Goal: Navigation & Orientation: Understand site structure

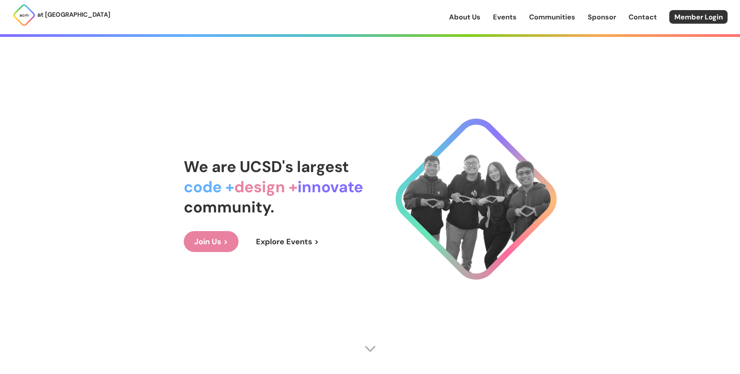
click at [506, 21] on link "Events" at bounding box center [505, 17] width 24 height 10
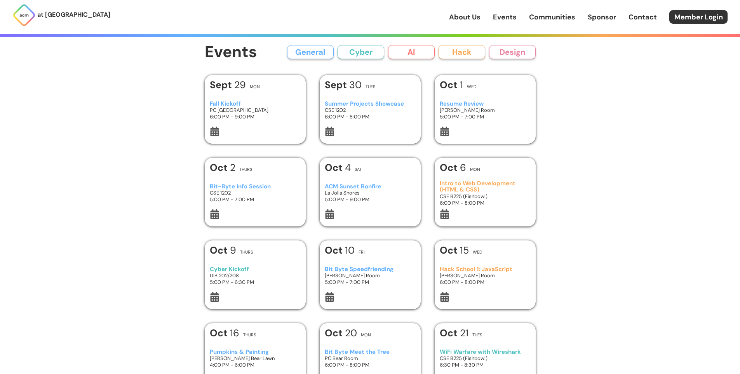
click at [464, 53] on button "Hack" at bounding box center [462, 52] width 47 height 14
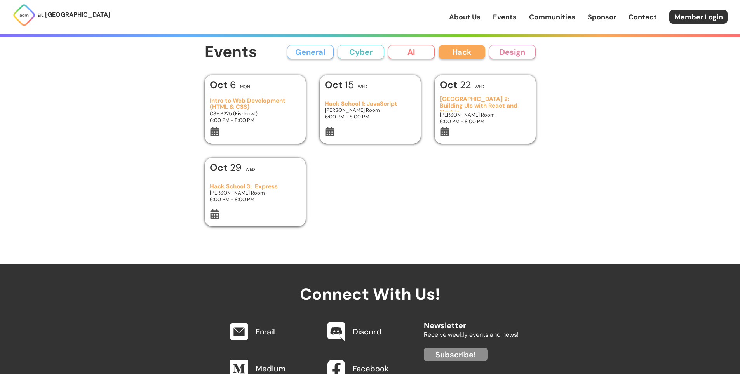
click at [502, 51] on button "Design" at bounding box center [512, 52] width 47 height 14
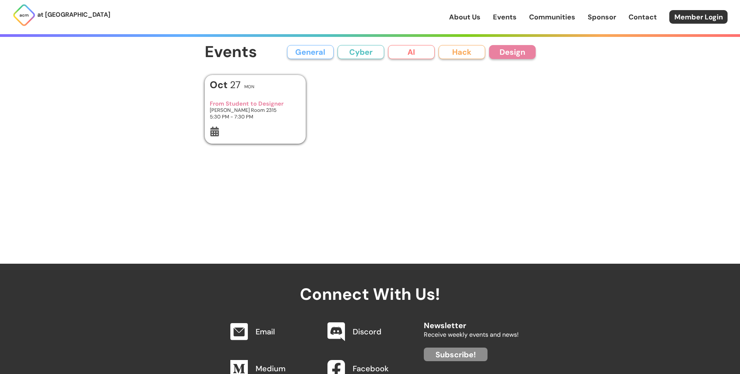
click at [460, 52] on button "Hack" at bounding box center [462, 52] width 47 height 14
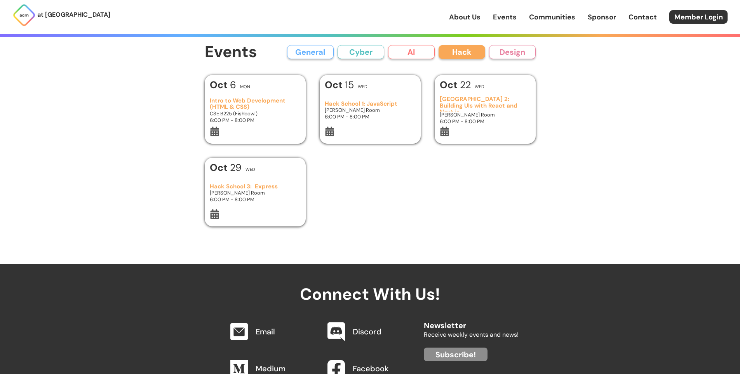
click at [419, 49] on button "AI" at bounding box center [411, 52] width 47 height 14
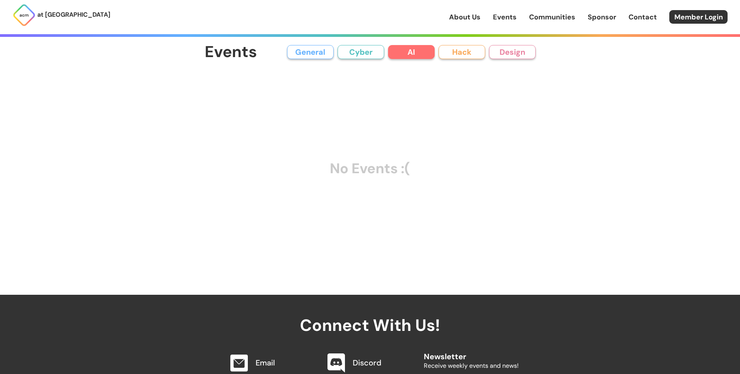
click at [345, 50] on button "Cyber" at bounding box center [361, 52] width 47 height 14
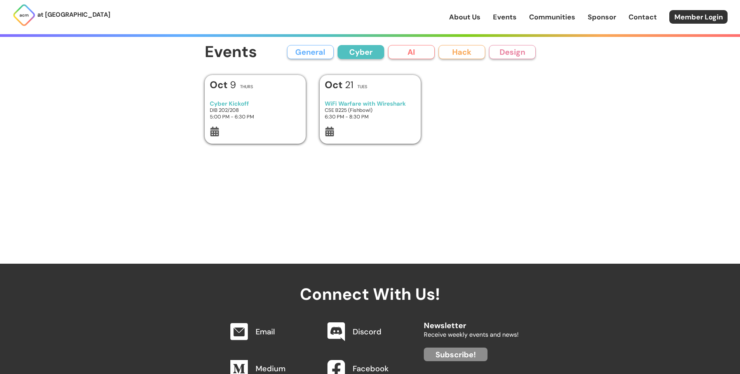
click at [317, 52] on button "General" at bounding box center [310, 52] width 47 height 14
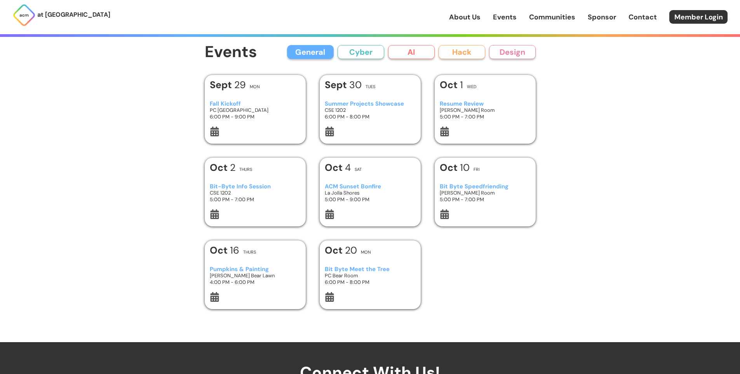
click at [317, 52] on button "General" at bounding box center [310, 52] width 47 height 14
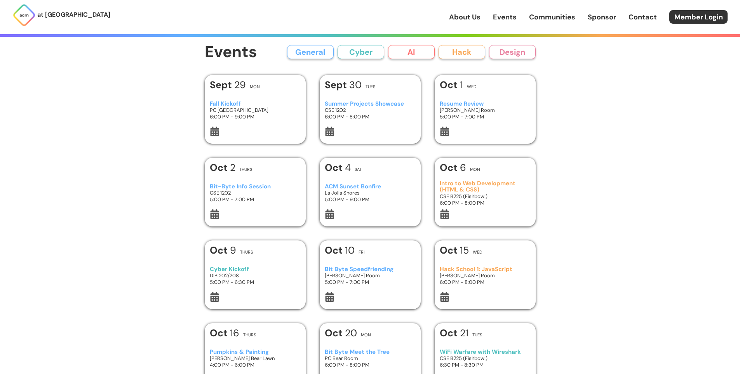
click at [317, 52] on button "General" at bounding box center [310, 52] width 47 height 14
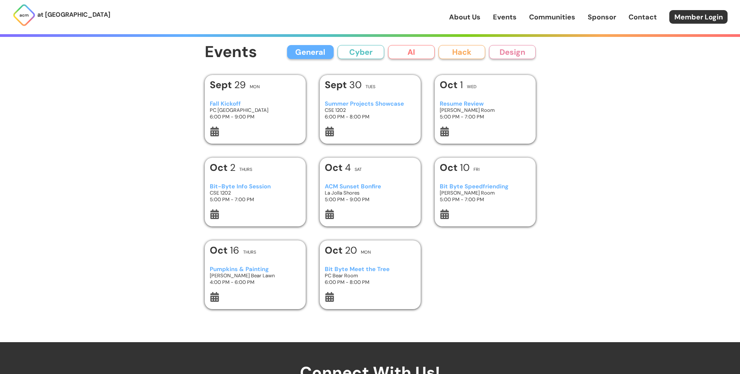
click at [317, 52] on button "General" at bounding box center [310, 52] width 47 height 14
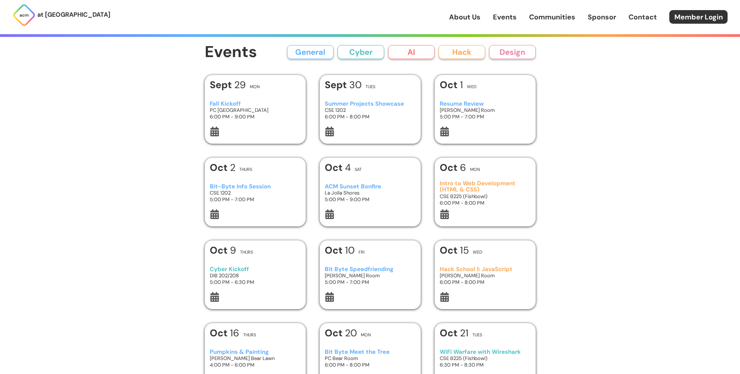
click at [463, 14] on link "About Us" at bounding box center [464, 17] width 31 height 10
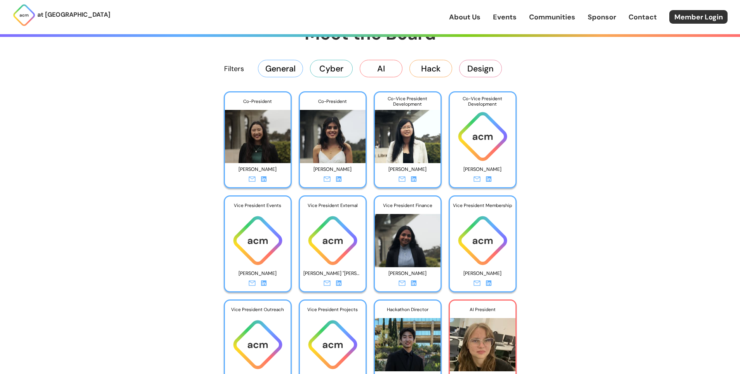
scroll to position [1243, 0]
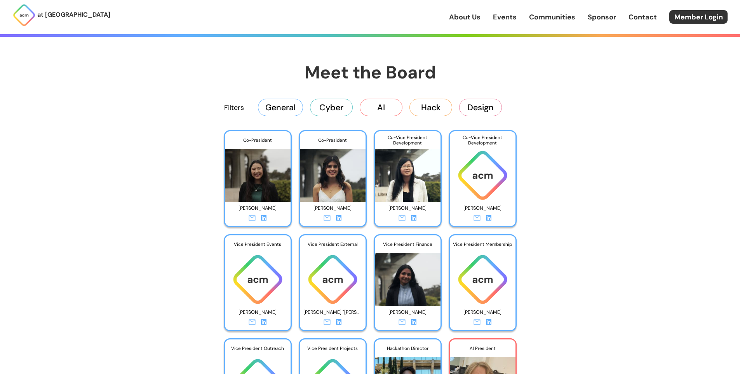
click at [277, 110] on button "General" at bounding box center [280, 107] width 45 height 17
click at [294, 107] on button "General" at bounding box center [280, 107] width 45 height 17
click at [322, 104] on button "Cyber" at bounding box center [331, 107] width 43 height 17
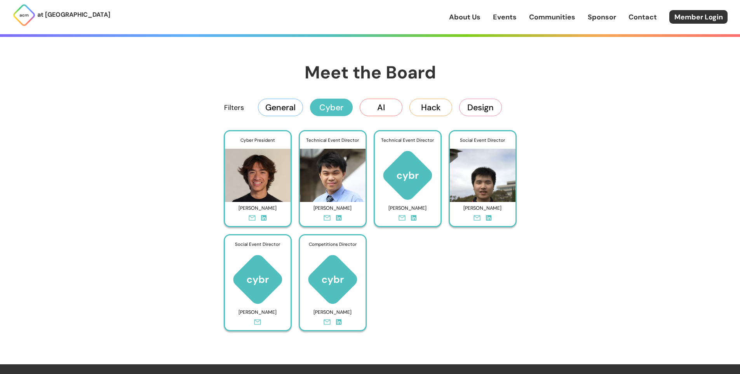
click at [291, 106] on button "General" at bounding box center [280, 107] width 45 height 17
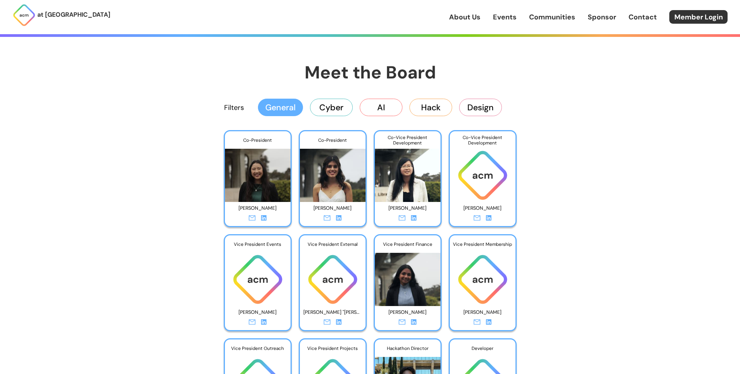
click at [335, 101] on button "Cyber" at bounding box center [331, 107] width 43 height 17
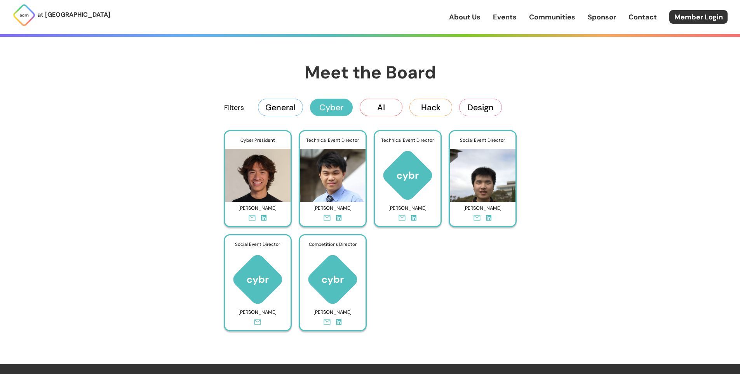
click at [376, 102] on button "AI" at bounding box center [381, 107] width 43 height 17
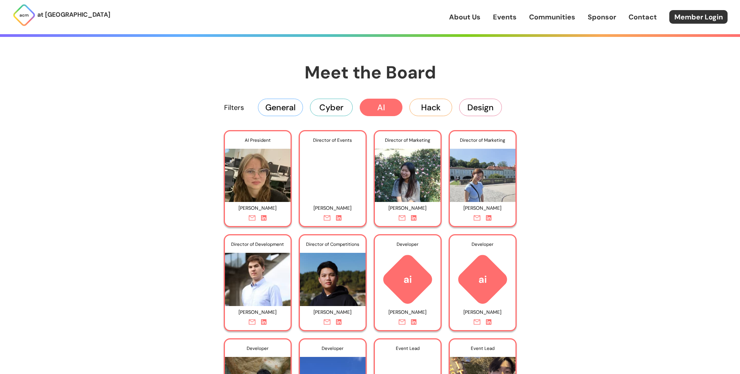
click at [434, 106] on button "Hack" at bounding box center [430, 107] width 43 height 17
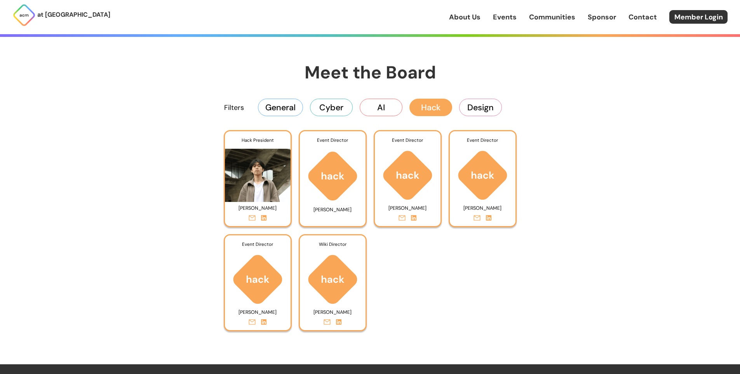
click at [319, 156] on img at bounding box center [333, 176] width 66 height 53
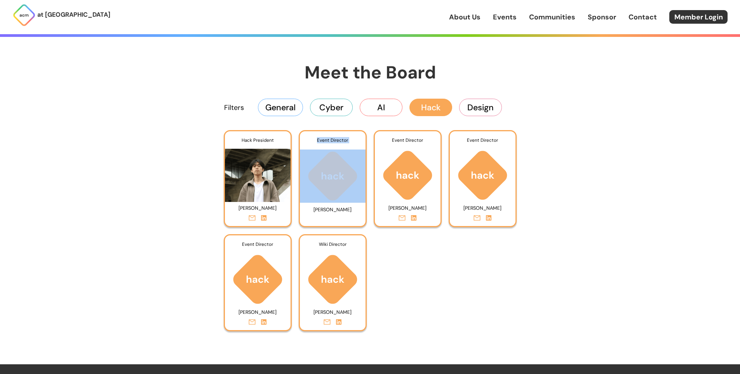
drag, startPoint x: 311, startPoint y: 136, endPoint x: 354, endPoint y: 163, distance: 50.6
click at [354, 163] on div "Event Director [PERSON_NAME]" at bounding box center [333, 178] width 68 height 97
click at [357, 158] on img at bounding box center [333, 176] width 66 height 53
click at [482, 112] on button "Design" at bounding box center [480, 107] width 43 height 17
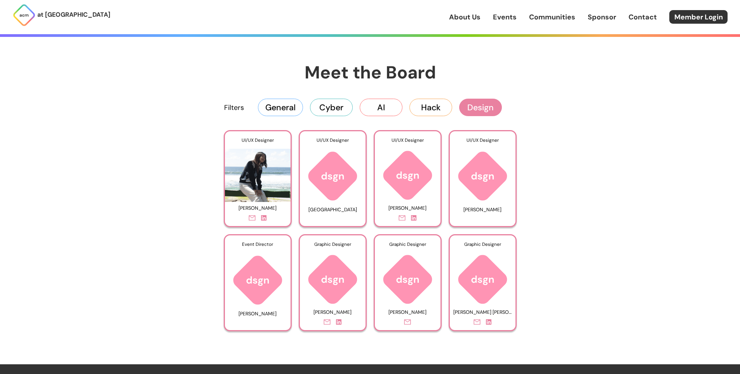
click at [337, 115] on button "Cyber" at bounding box center [331, 107] width 43 height 17
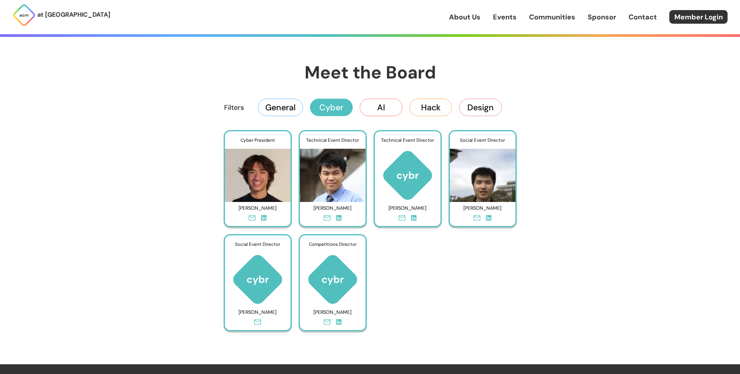
click at [282, 111] on button "General" at bounding box center [280, 107] width 45 height 17
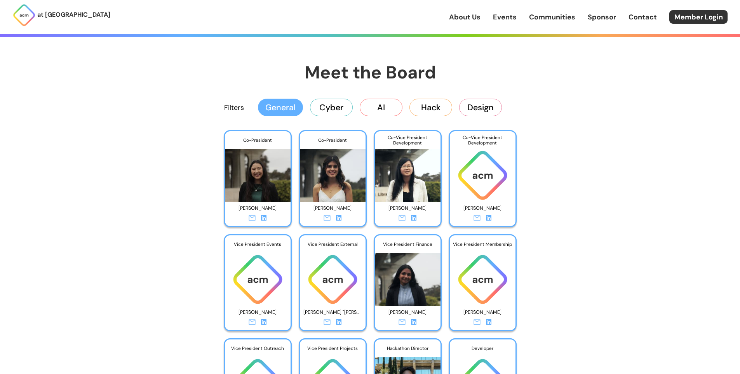
click at [334, 110] on button "Cyber" at bounding box center [331, 107] width 43 height 17
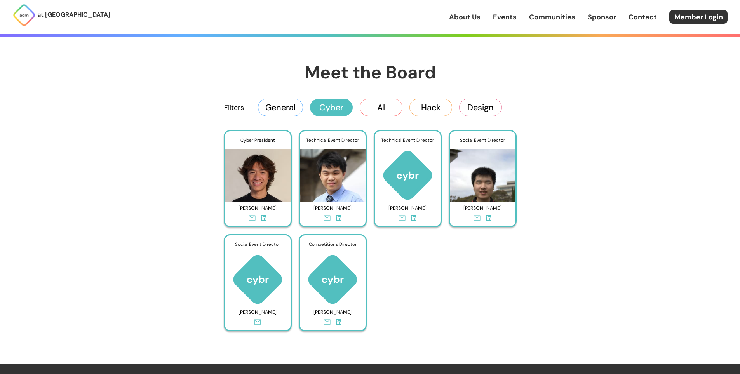
click at [291, 111] on button "General" at bounding box center [280, 107] width 45 height 17
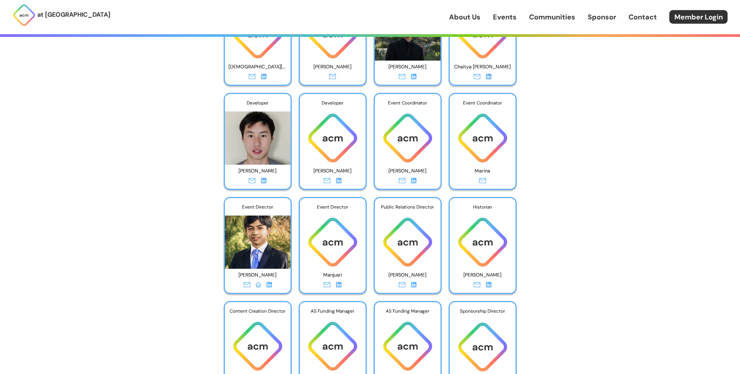
scroll to position [1515, 0]
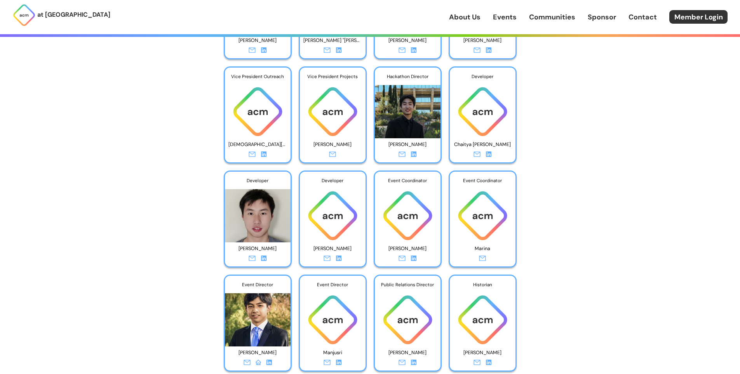
click at [414, 122] on img at bounding box center [408, 108] width 66 height 59
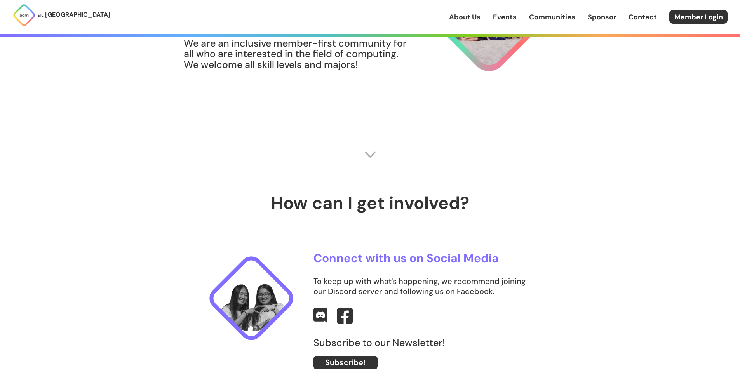
scroll to position [0, 0]
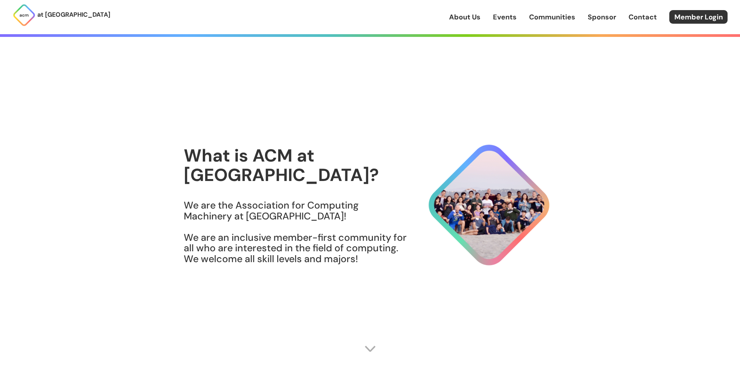
click at [539, 28] on div "at [GEOGRAPHIC_DATA] About Us Events Communities Sponsor Contact Member Login" at bounding box center [370, 17] width 740 height 34
click at [545, 24] on div "About Us Events Communities Sponsor Contact Member Login" at bounding box center [594, 17] width 291 height 14
click at [554, 16] on link "Communities" at bounding box center [552, 17] width 46 height 10
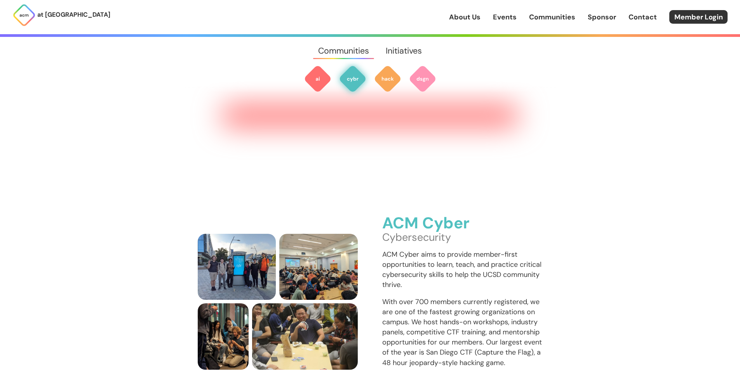
scroll to position [581, 0]
